Goal: Task Accomplishment & Management: Manage account settings

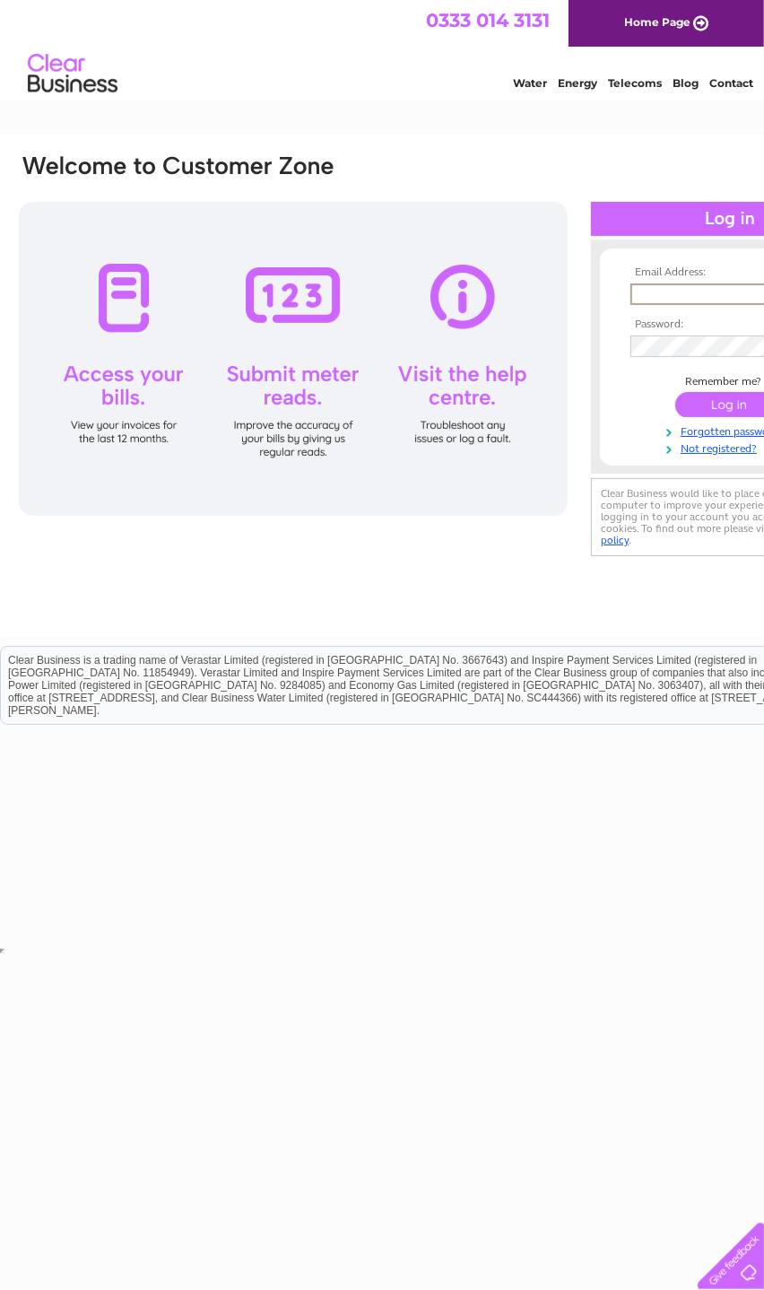
type input "[EMAIL_ADDRESS][DOMAIN_NAME]"
click at [730, 405] on input "submit" at bounding box center [730, 404] width 110 height 25
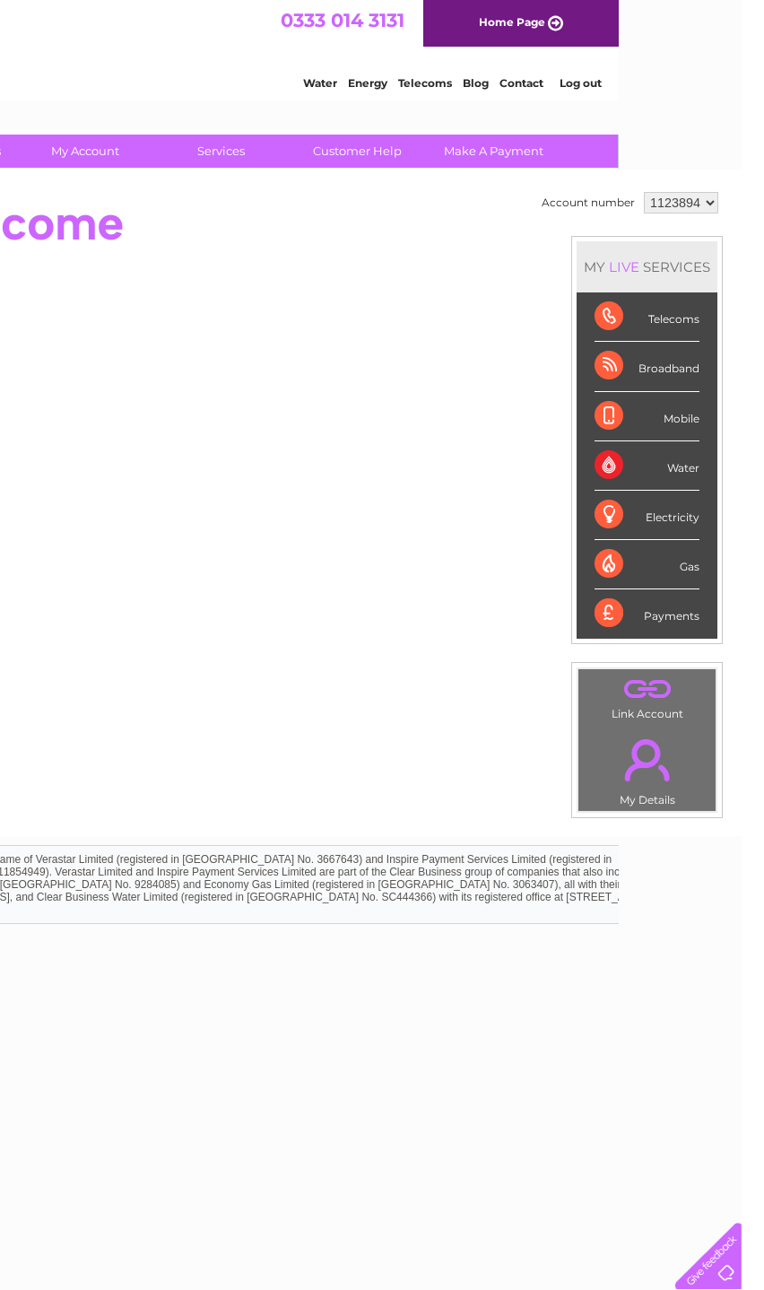
scroll to position [0, 123]
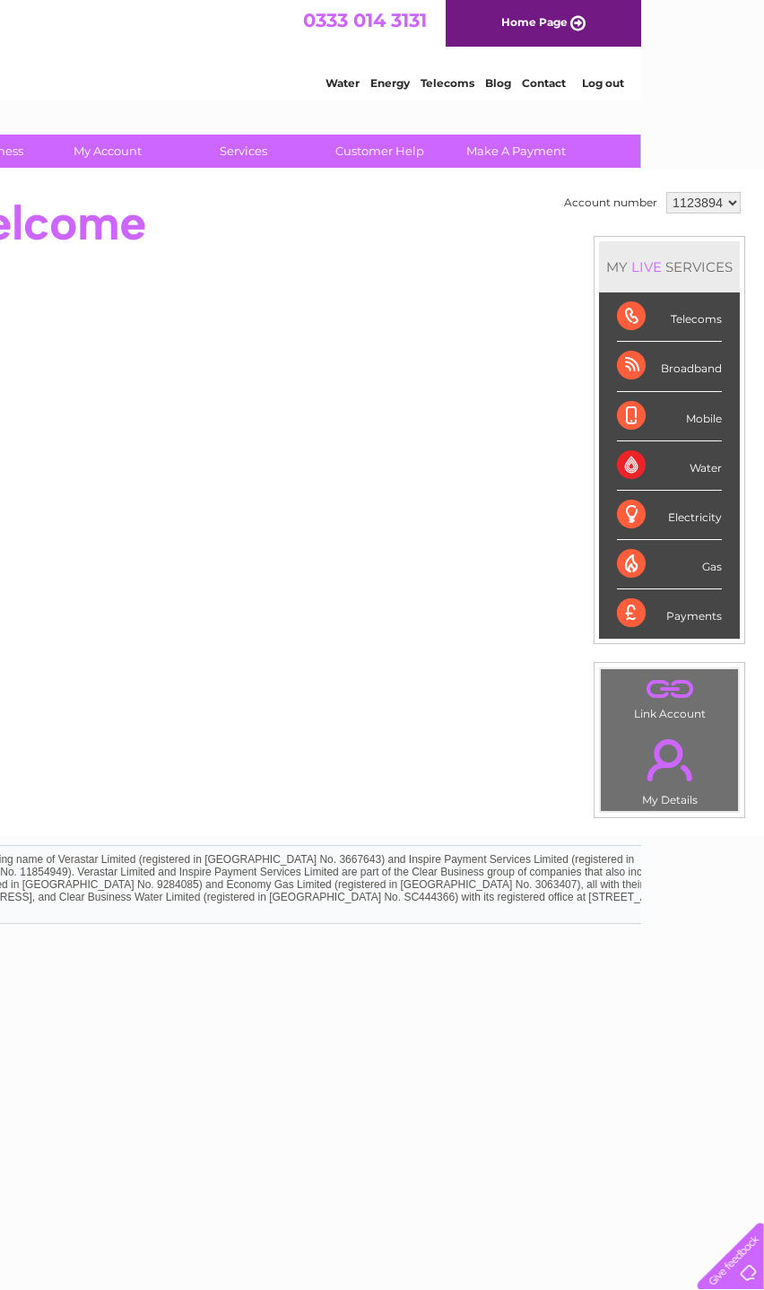
click at [704, 211] on select "1123894" at bounding box center [703, 203] width 74 height 22
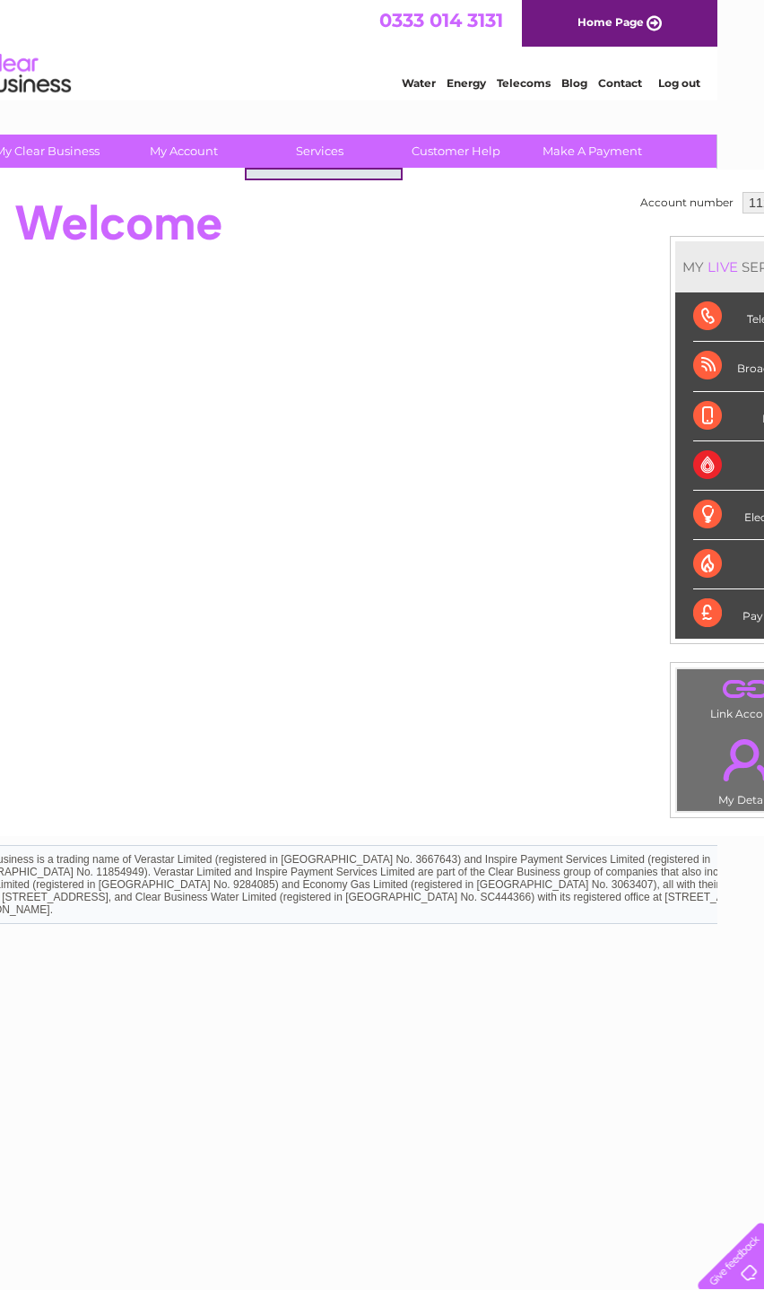
scroll to position [0, 47]
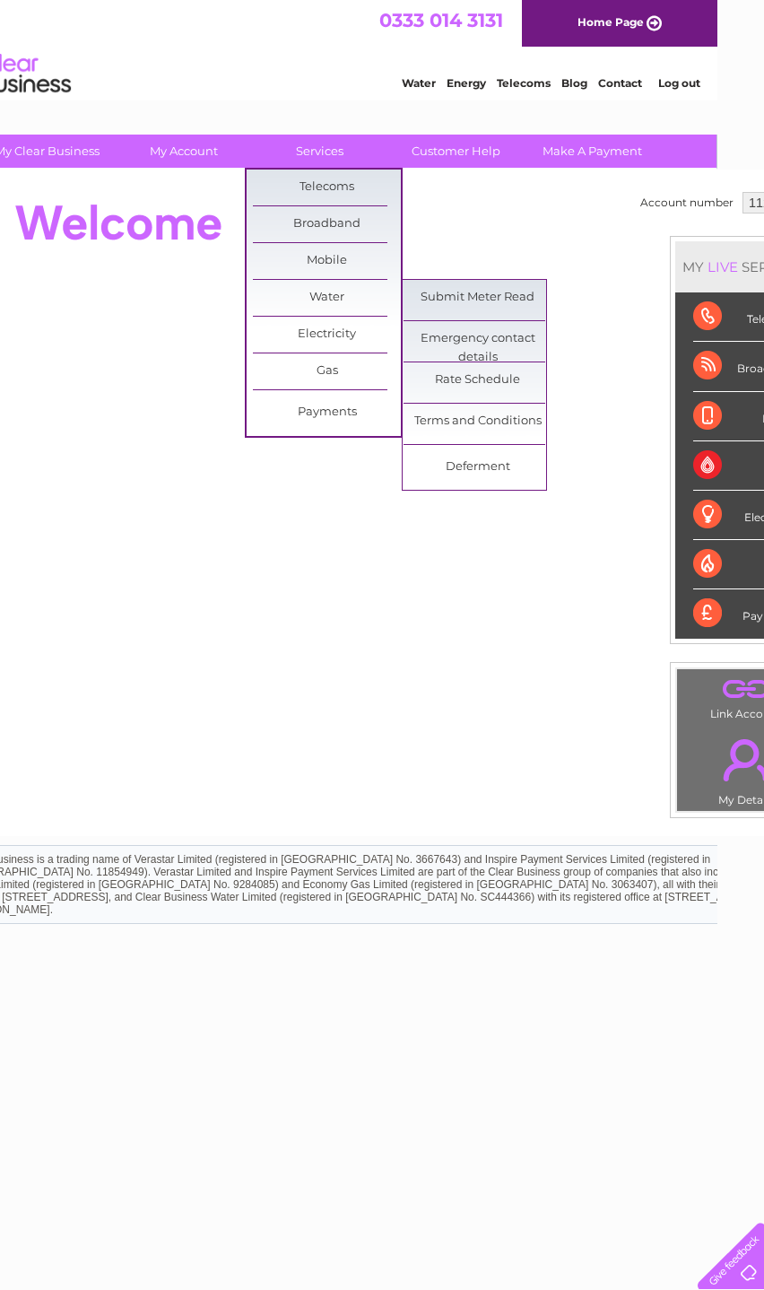
click at [527, 391] on link "Rate Schedule" at bounding box center [478, 380] width 148 height 36
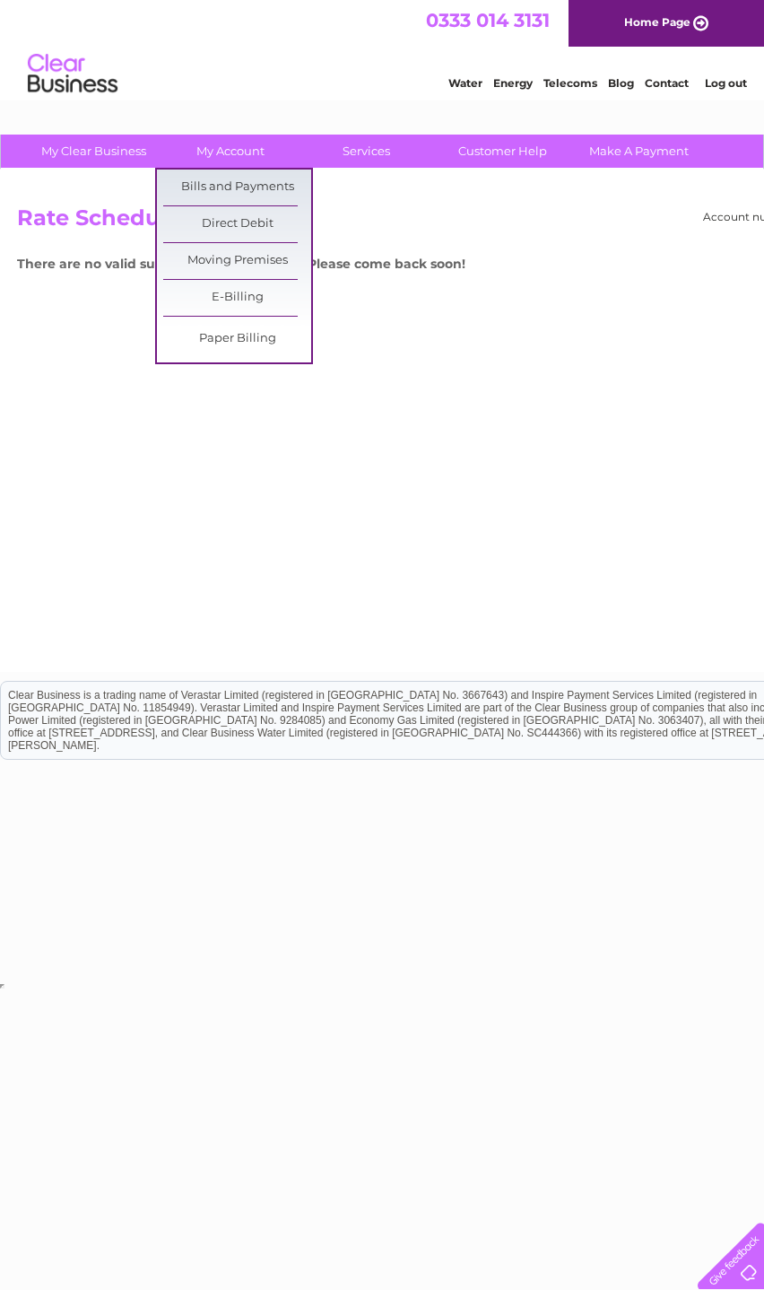
click at [253, 241] on link "Direct Debit" at bounding box center [237, 224] width 148 height 36
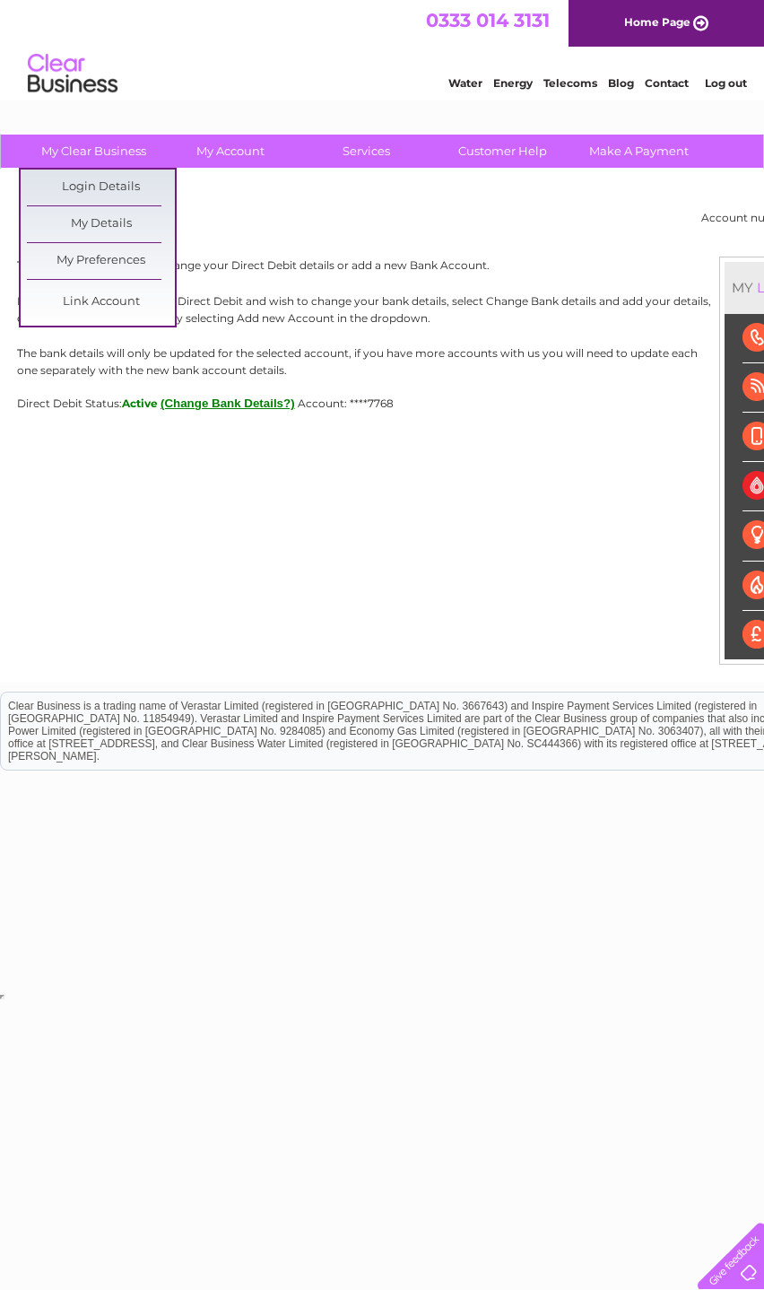
click at [151, 225] on link "My Details" at bounding box center [101, 224] width 148 height 36
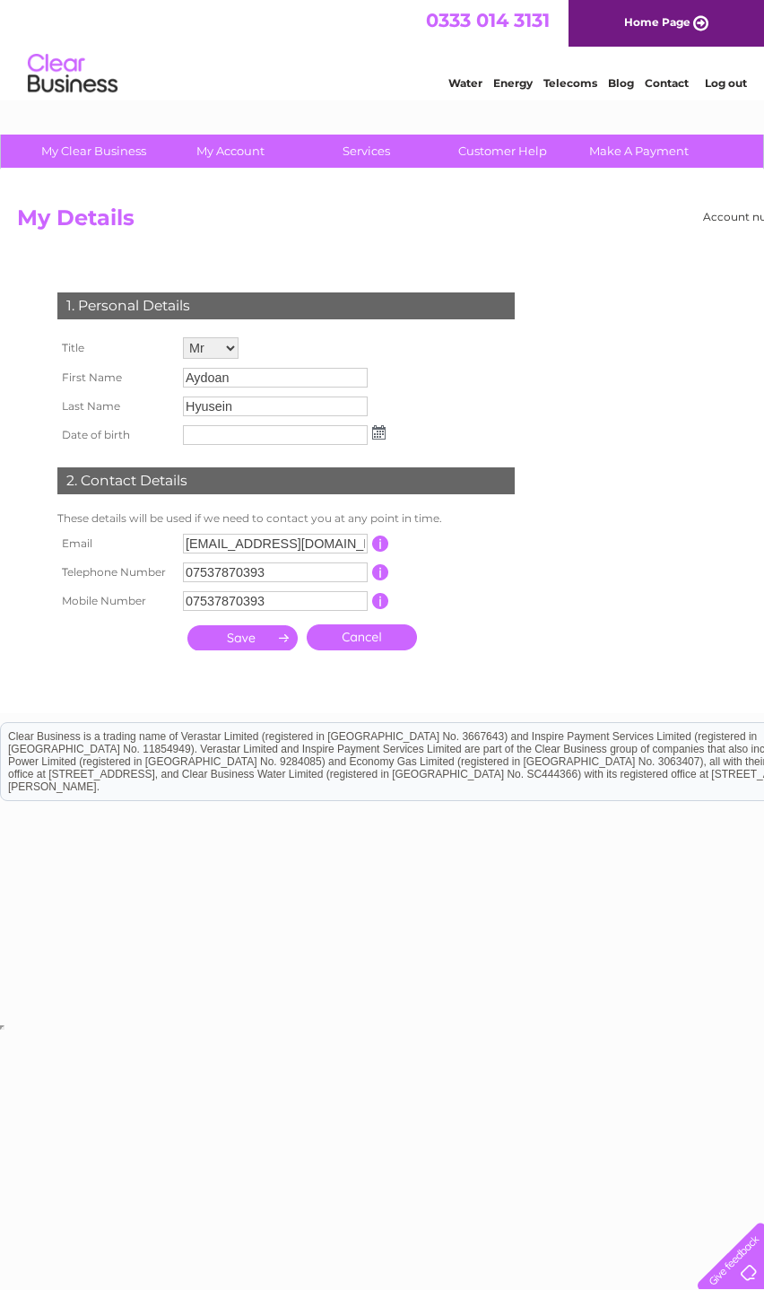
scroll to position [0, 123]
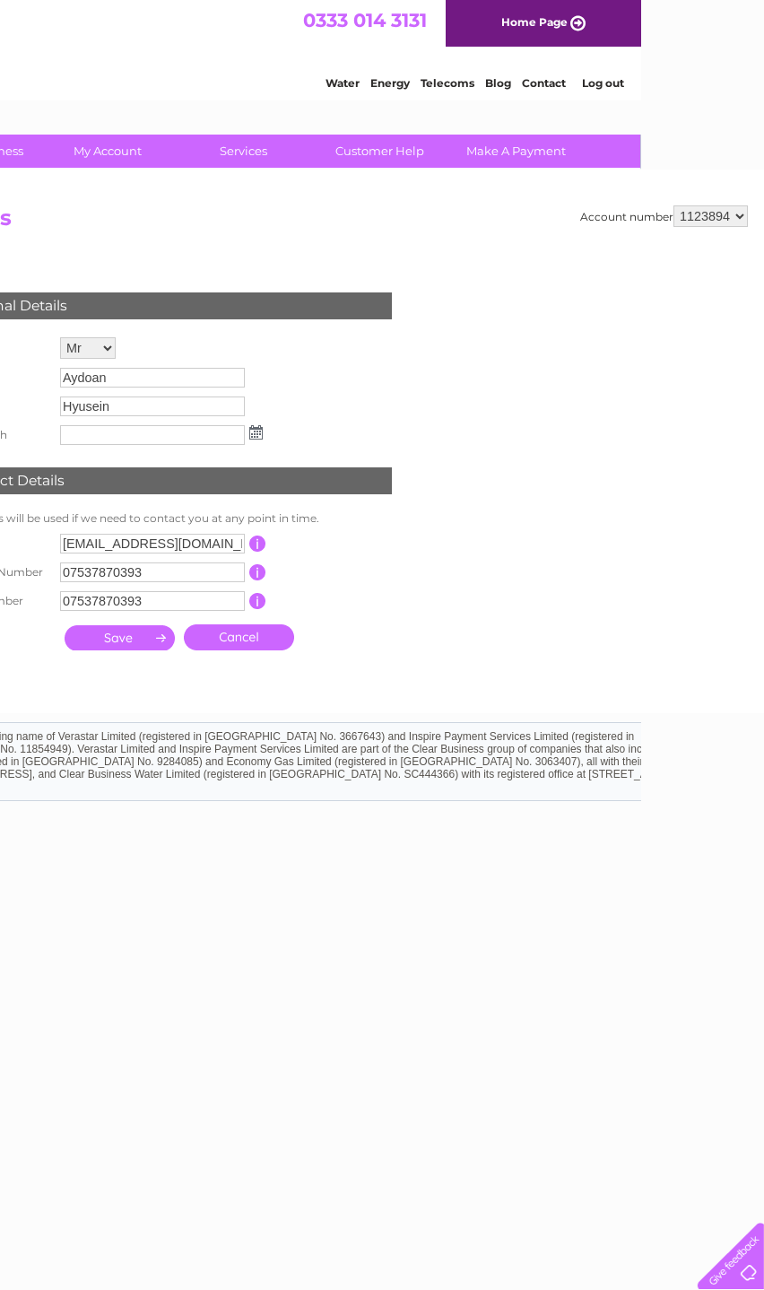
click at [620, 90] on link "Log out" at bounding box center [603, 82] width 42 height 13
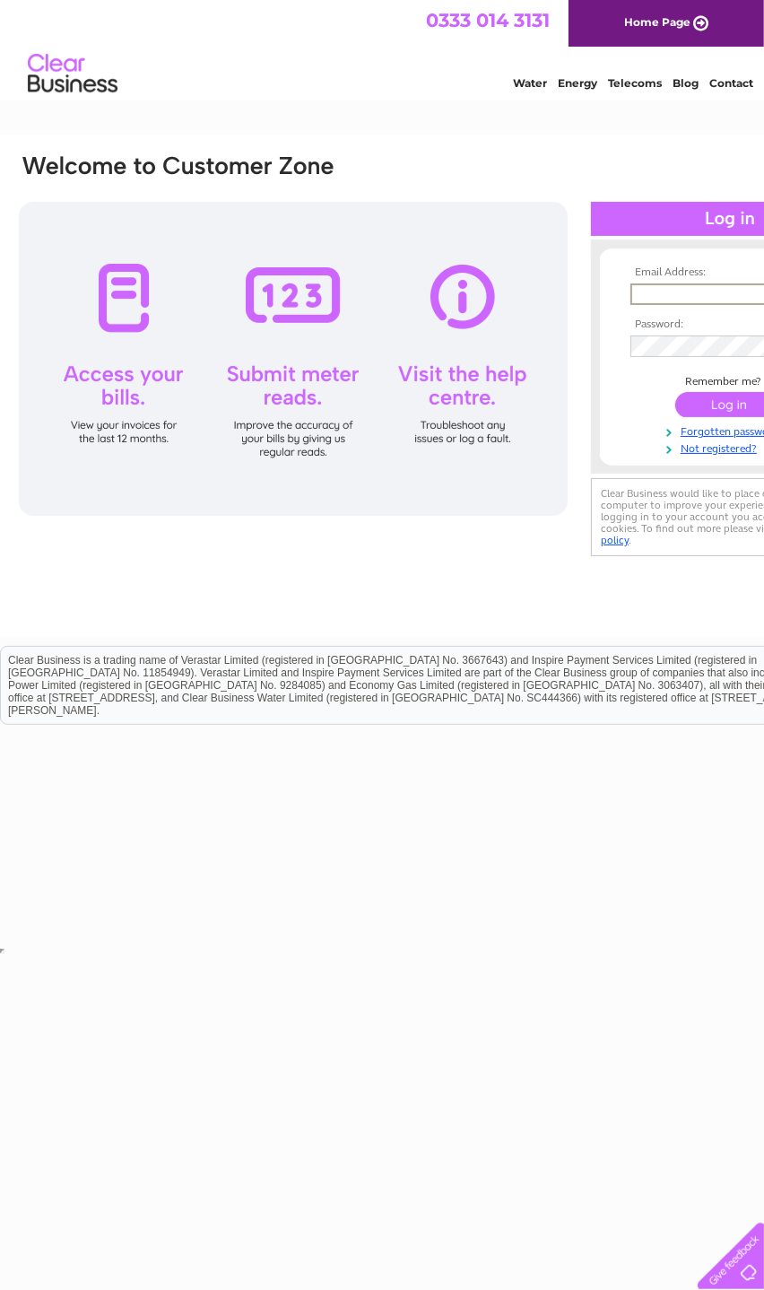
type input "[EMAIL_ADDRESS][DOMAIN_NAME]"
click at [730, 405] on input "submit" at bounding box center [730, 404] width 110 height 25
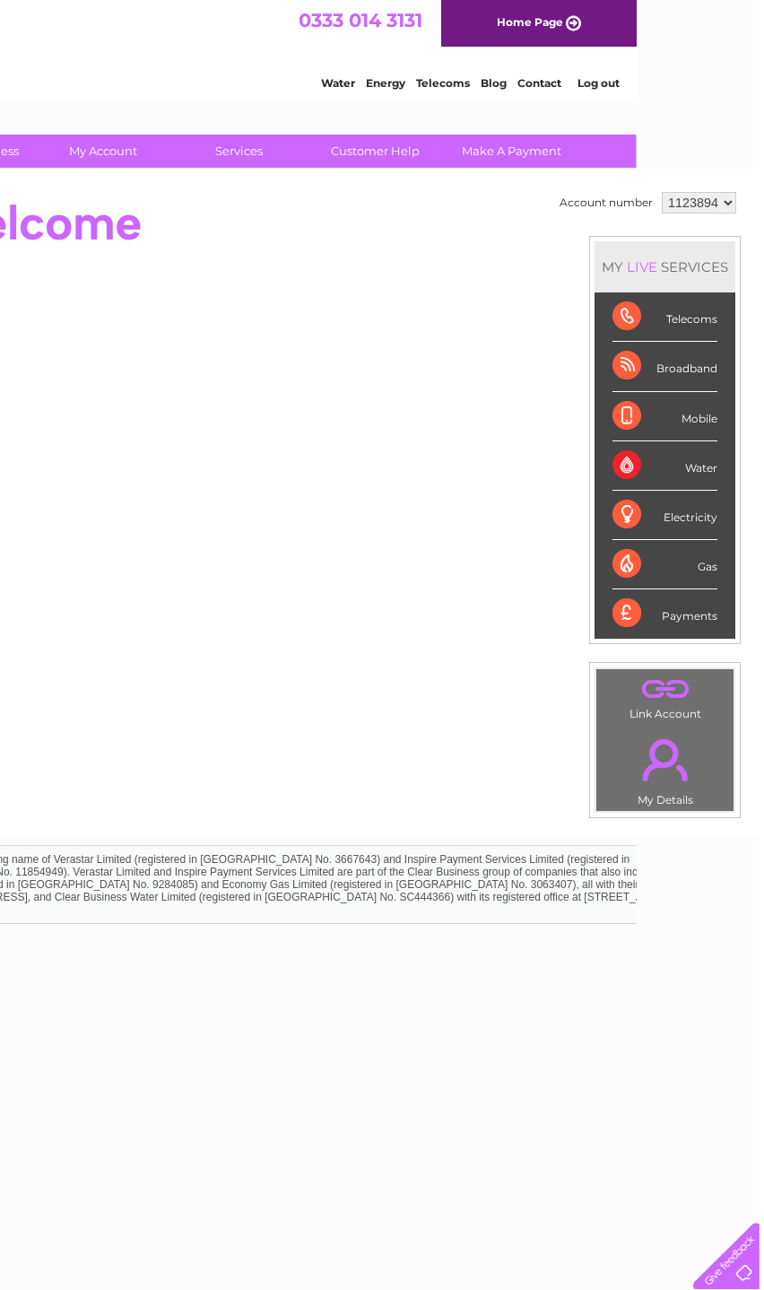
scroll to position [0, 123]
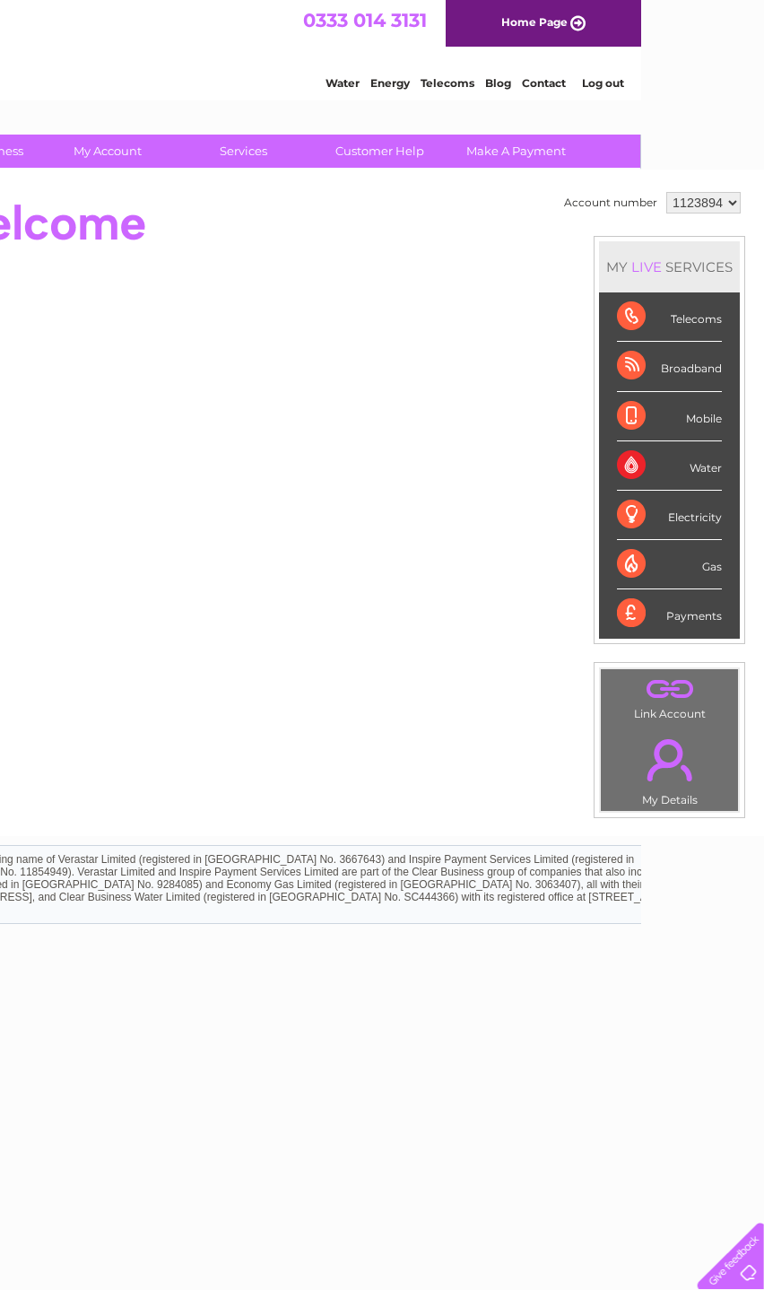
click at [720, 213] on select "1123894" at bounding box center [703, 203] width 74 height 22
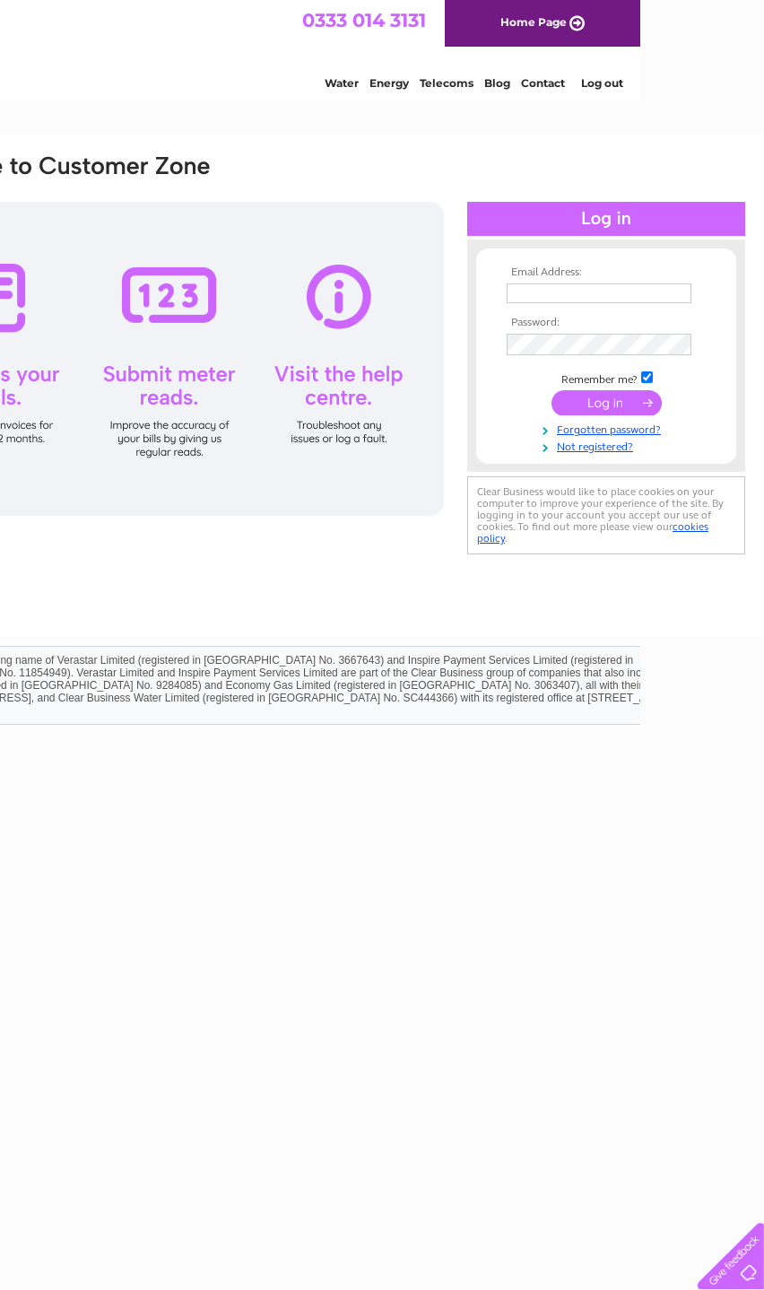
scroll to position [0, 123]
click at [419, 152] on div "Email Address: Password:" at bounding box center [321, 356] width 854 height 408
click at [583, 752] on html "Clear Business is a trading name of Verastar Limited (registered in [GEOGRAPHIC…" at bounding box center [259, 694] width 764 height 115
click at [556, 42] on link "Home Page" at bounding box center [544, 23] width 196 height 47
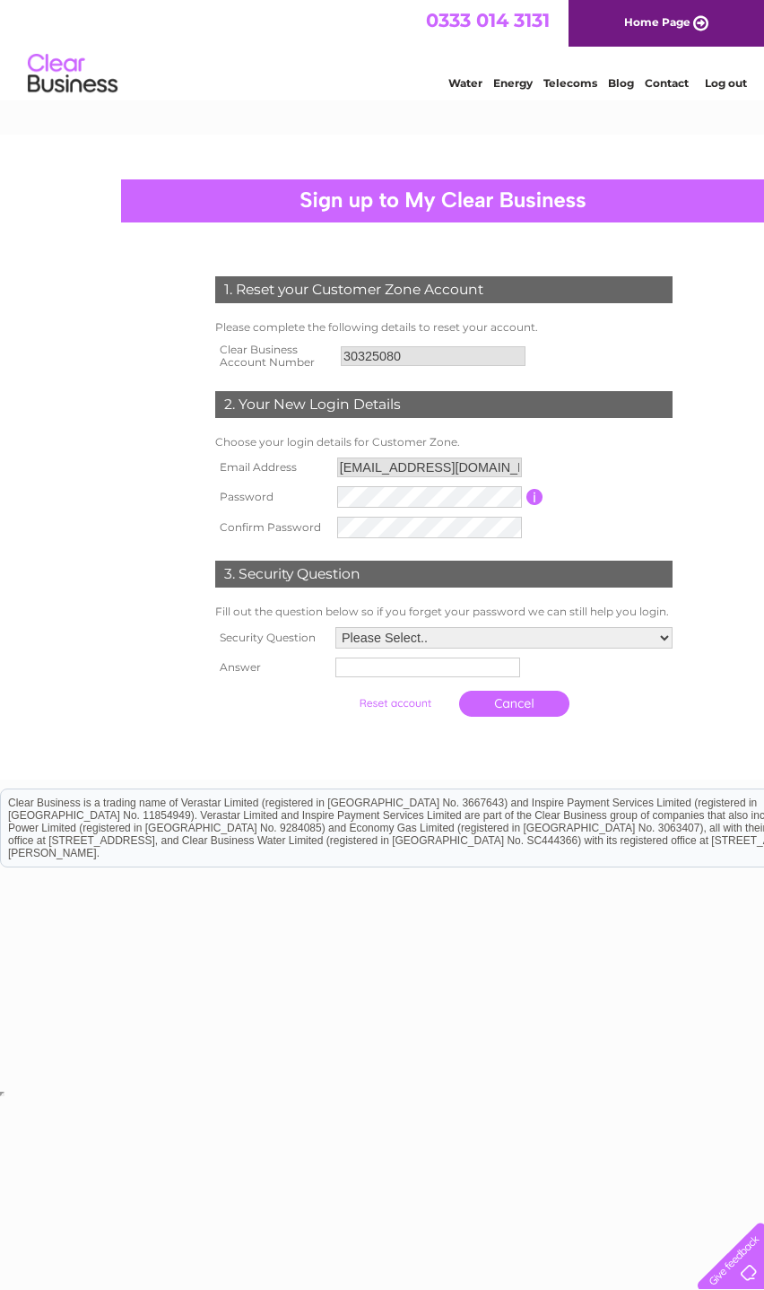
click at [657, 47] on link "Home Page" at bounding box center [667, 23] width 196 height 47
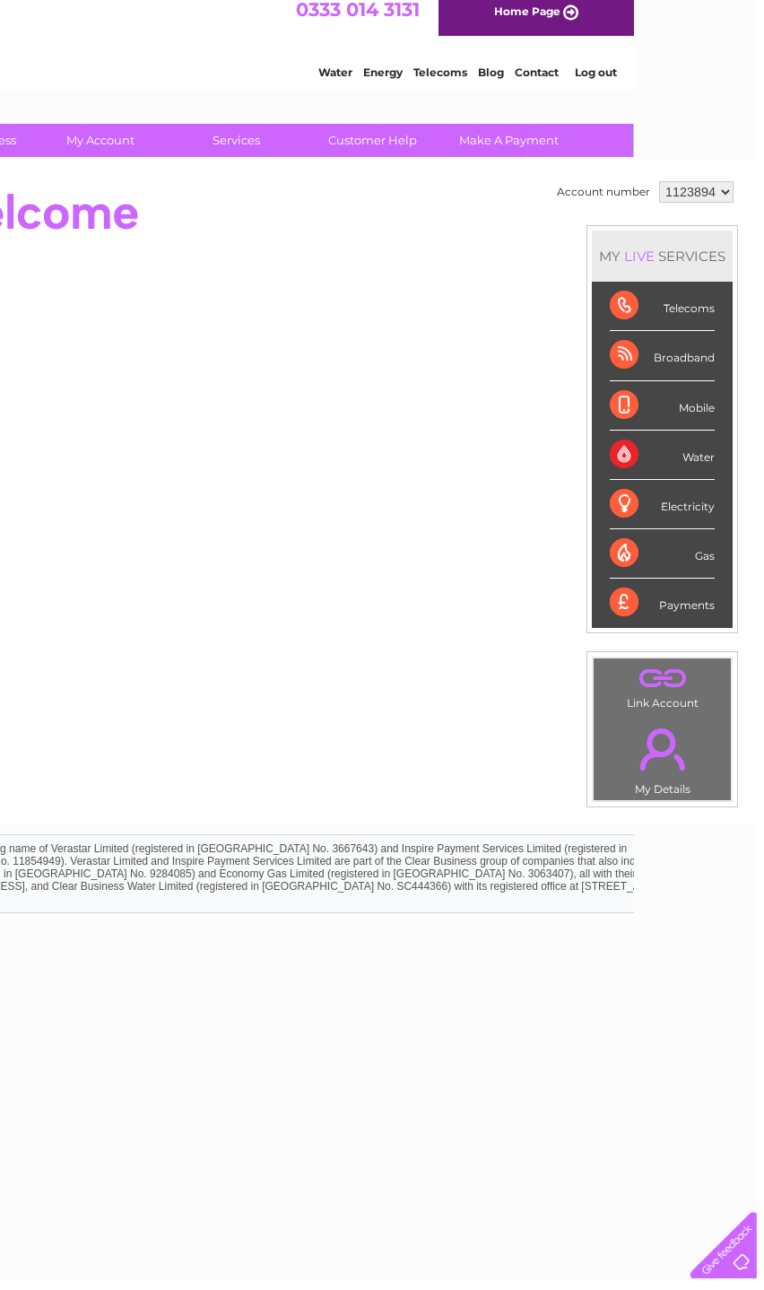
scroll to position [0, 123]
